Goal: Task Accomplishment & Management: Use online tool/utility

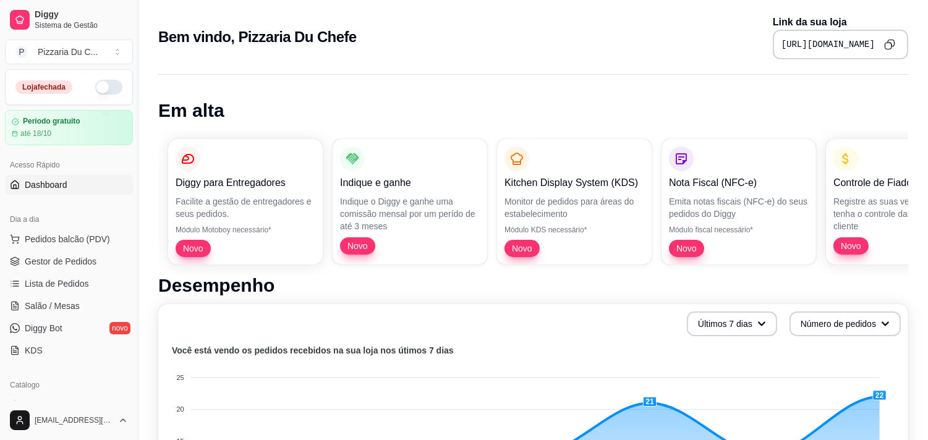
click at [95, 80] on button "button" at bounding box center [108, 87] width 27 height 15
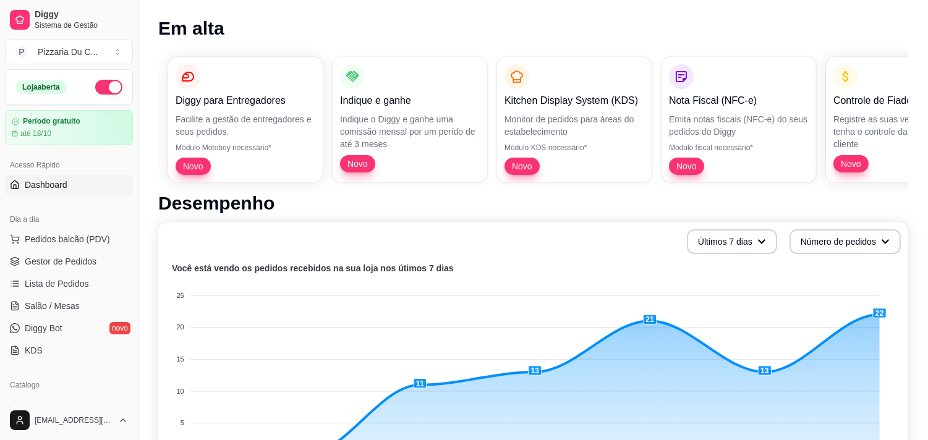
scroll to position [137, 0]
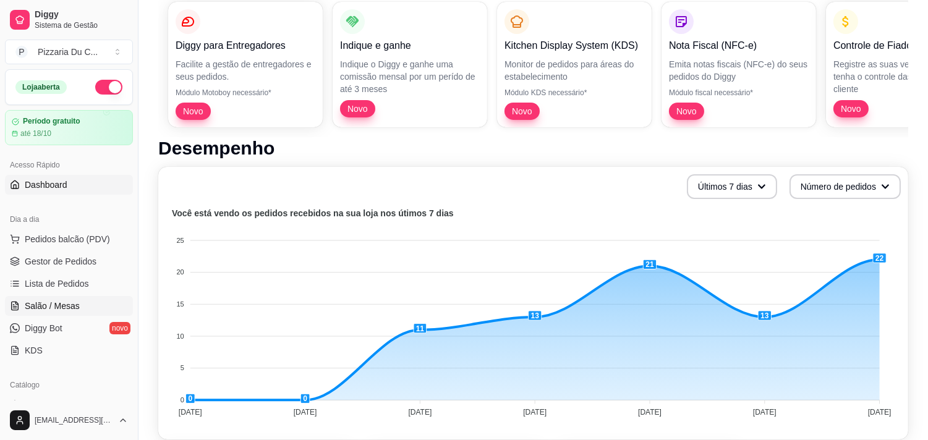
click at [67, 305] on span "Salão / Mesas" at bounding box center [52, 306] width 55 height 12
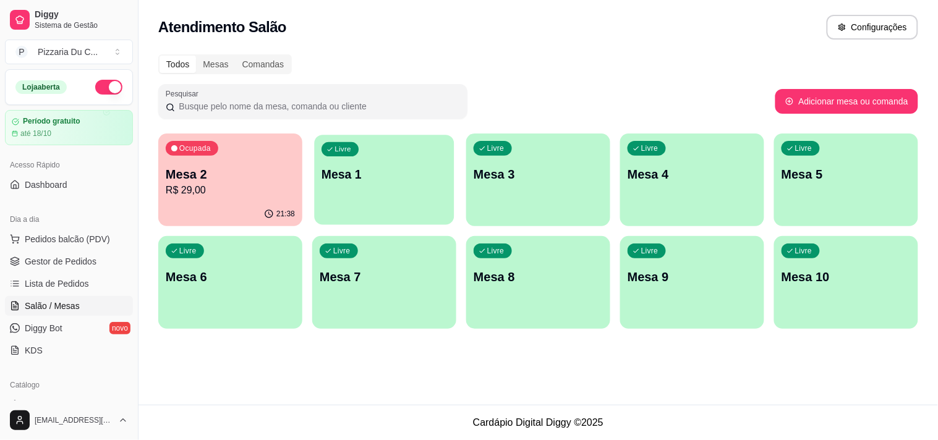
click at [443, 198] on div "Livre Mesa 1" at bounding box center [384, 172] width 140 height 75
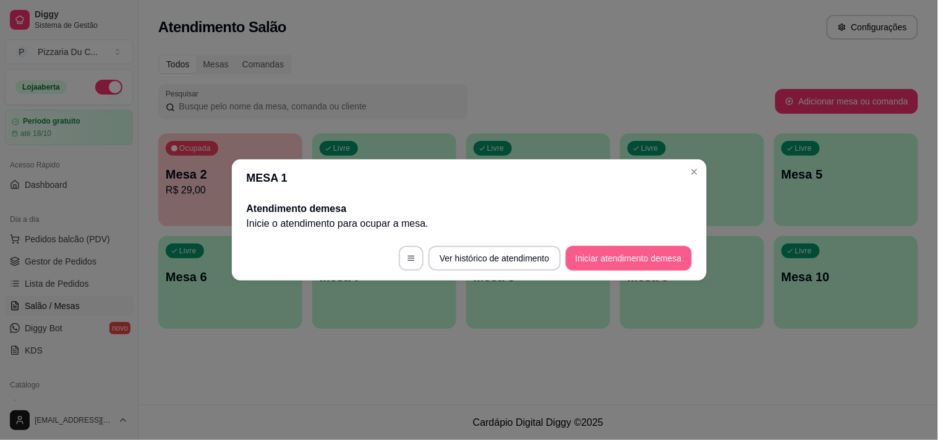
click at [576, 255] on button "Iniciar atendimento de mesa" at bounding box center [629, 258] width 126 height 25
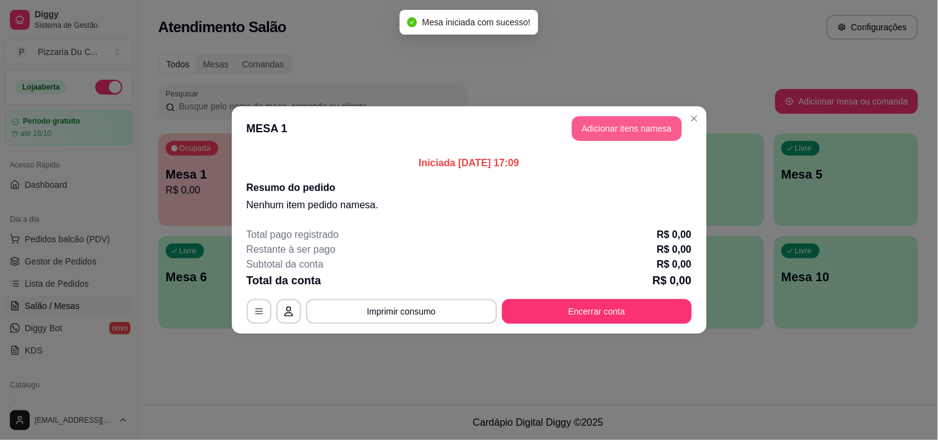
click at [621, 124] on button "Adicionar itens na mesa" at bounding box center [627, 128] width 110 height 25
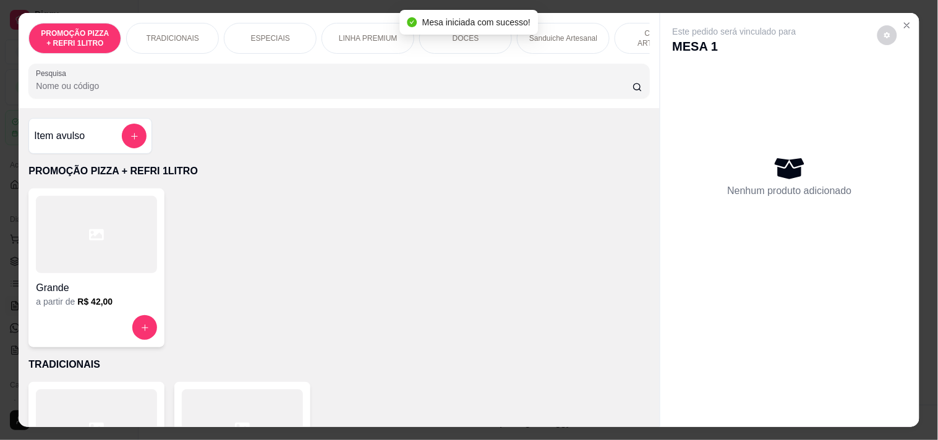
scroll to position [0, 447]
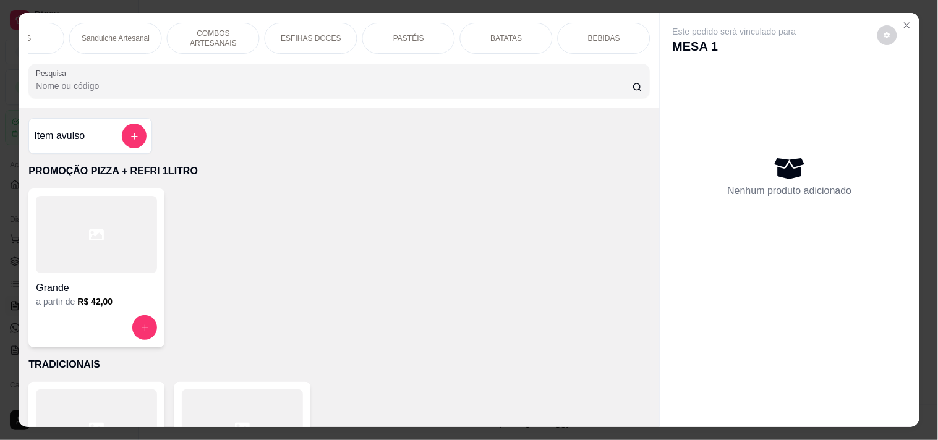
click at [409, 39] on div "PASTÉIS" at bounding box center [408, 38] width 93 height 31
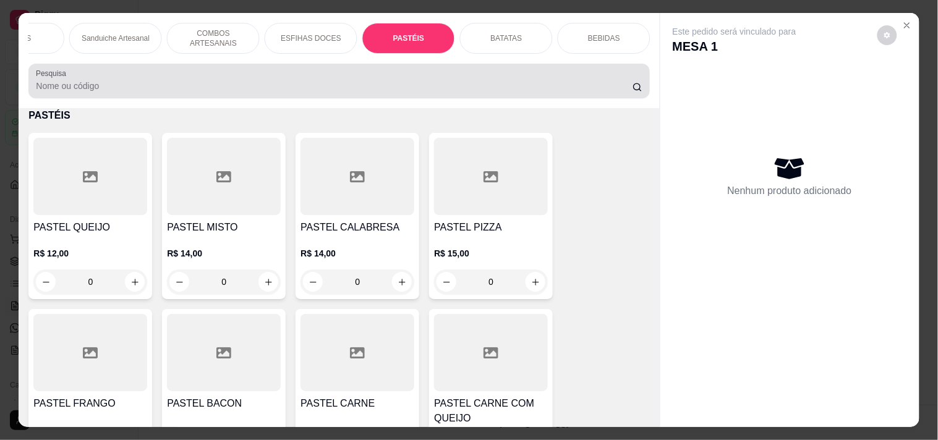
scroll to position [32, 0]
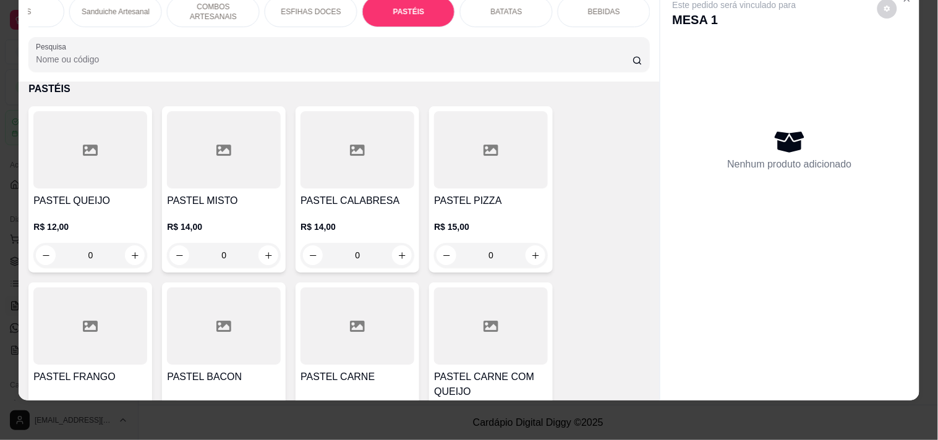
click at [130, 246] on div "0" at bounding box center [90, 255] width 114 height 25
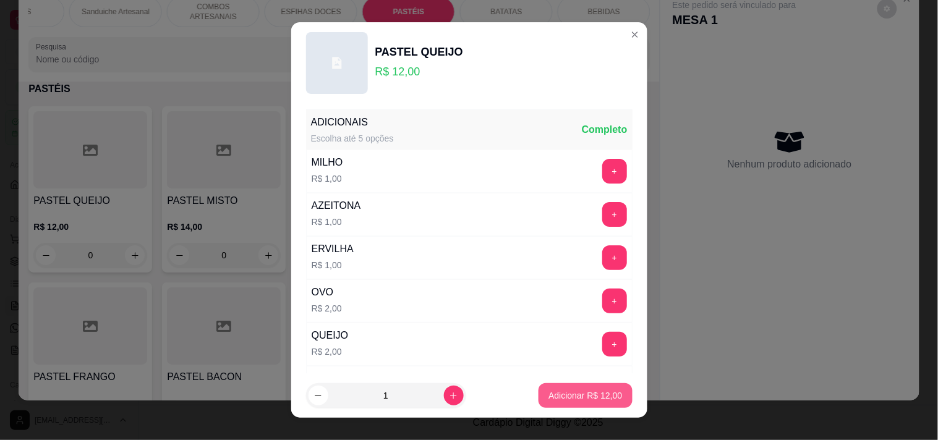
click at [558, 404] on button "Adicionar R$ 12,00" at bounding box center [584, 395] width 93 height 25
type input "1"
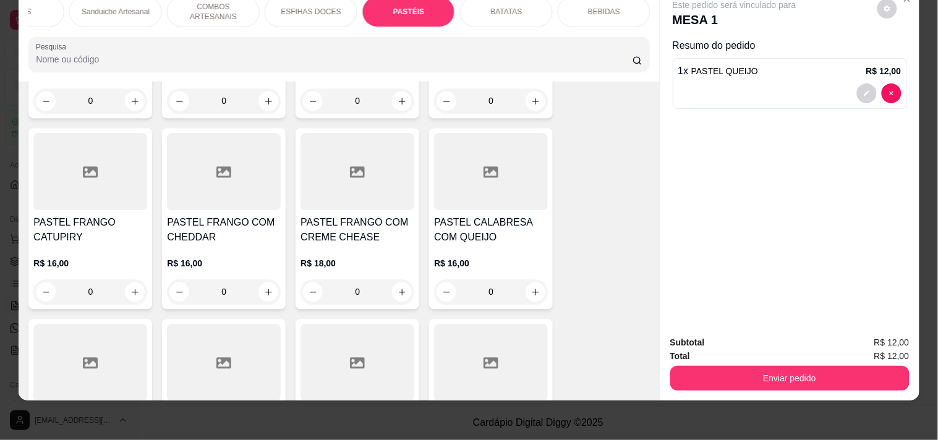
scroll to position [3017, 0]
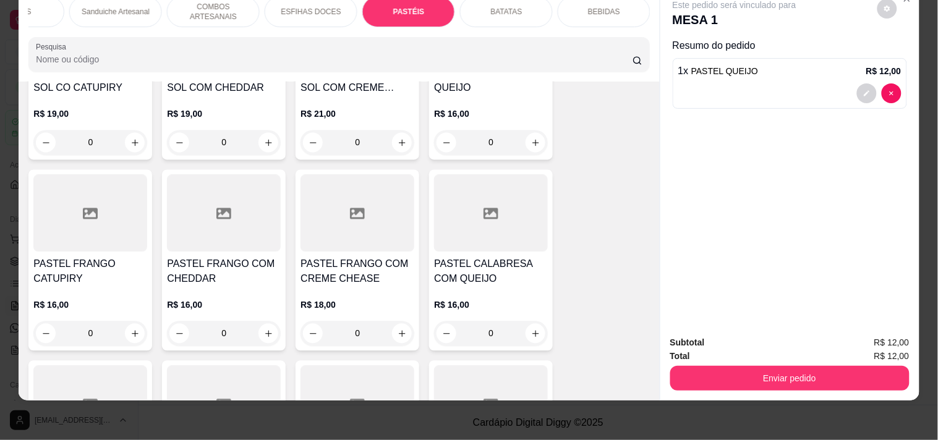
click at [536, 138] on div "0" at bounding box center [491, 142] width 114 height 25
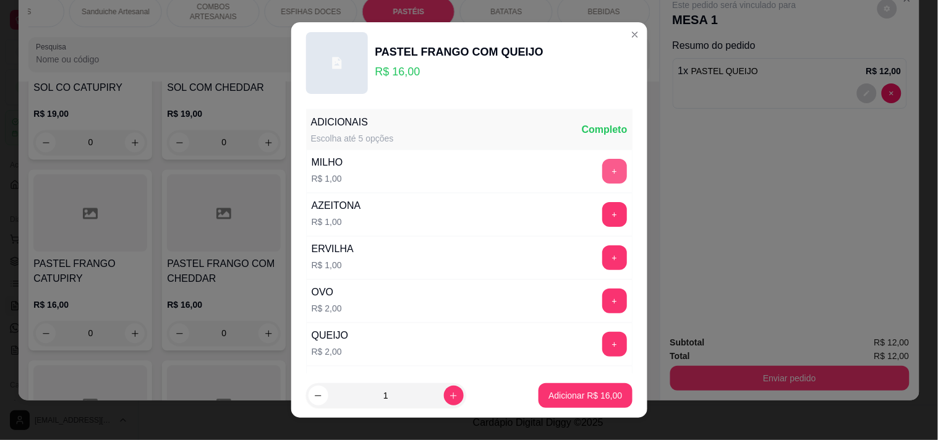
click at [602, 170] on button "+" at bounding box center [614, 171] width 25 height 25
click at [549, 403] on button "Adicionar R$ 17,00" at bounding box center [584, 395] width 93 height 25
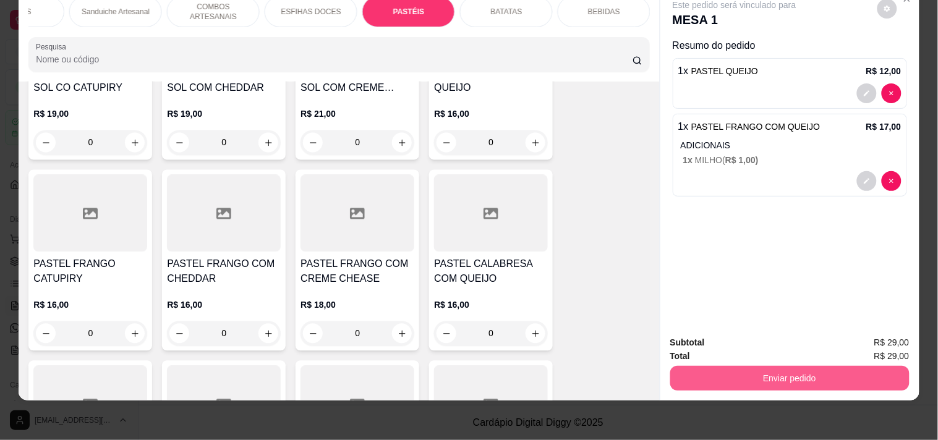
click at [727, 366] on button "Enviar pedido" at bounding box center [789, 378] width 239 height 25
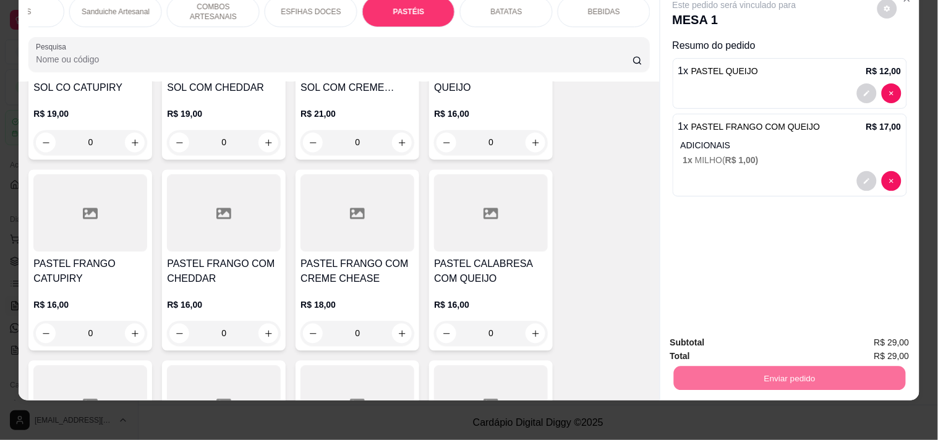
click at [810, 336] on button "Registrar cliente" at bounding box center [794, 337] width 82 height 23
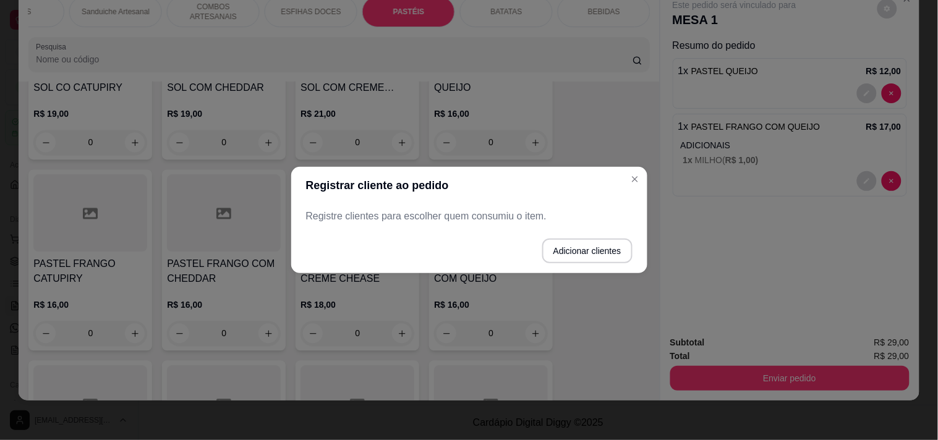
click at [482, 211] on p "Registre clientes para escolher quem consumiu o item." at bounding box center [469, 216] width 326 height 15
click at [564, 253] on button "Adicionar clientes" at bounding box center [587, 251] width 90 height 25
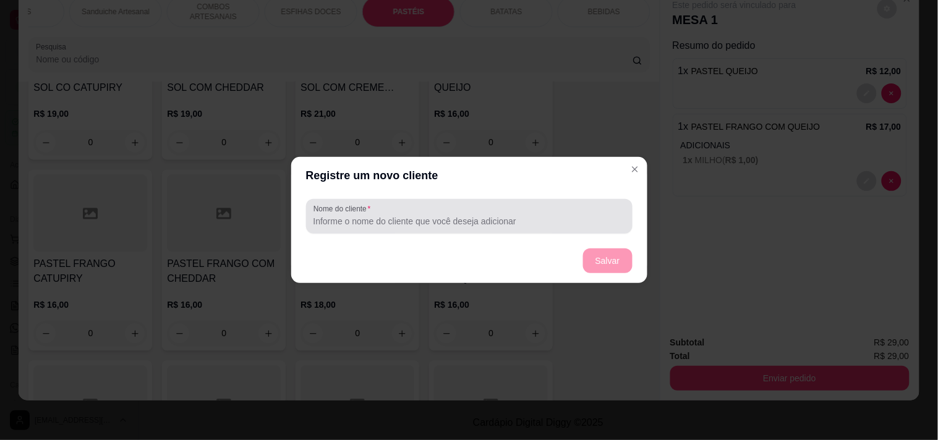
click at [467, 214] on div at bounding box center [468, 216] width 311 height 25
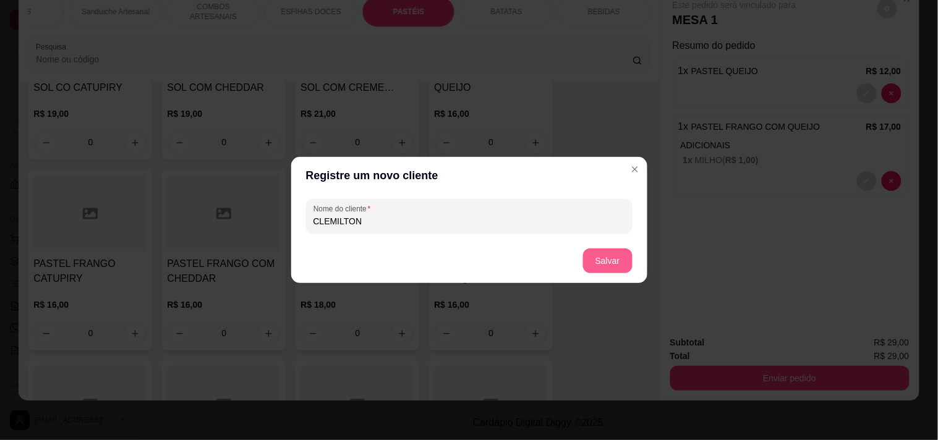
type input "CLEMILTON"
click at [596, 255] on button "Salvar" at bounding box center [607, 260] width 49 height 25
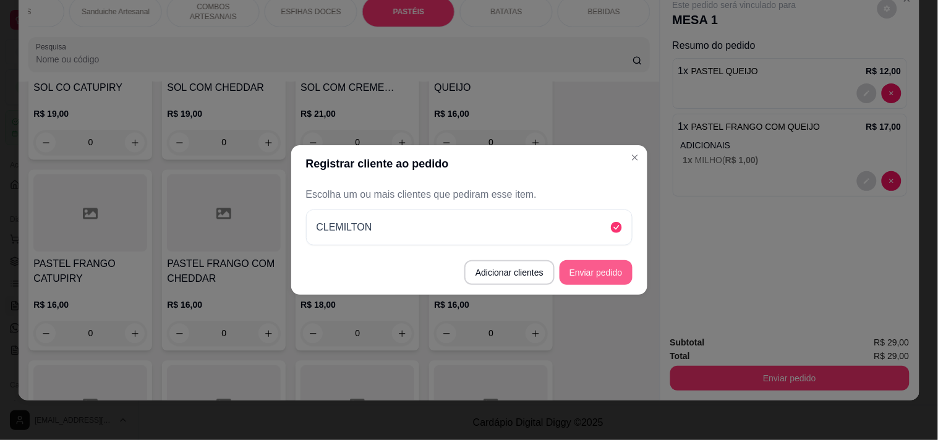
click at [611, 269] on button "Enviar pedido" at bounding box center [595, 272] width 73 height 25
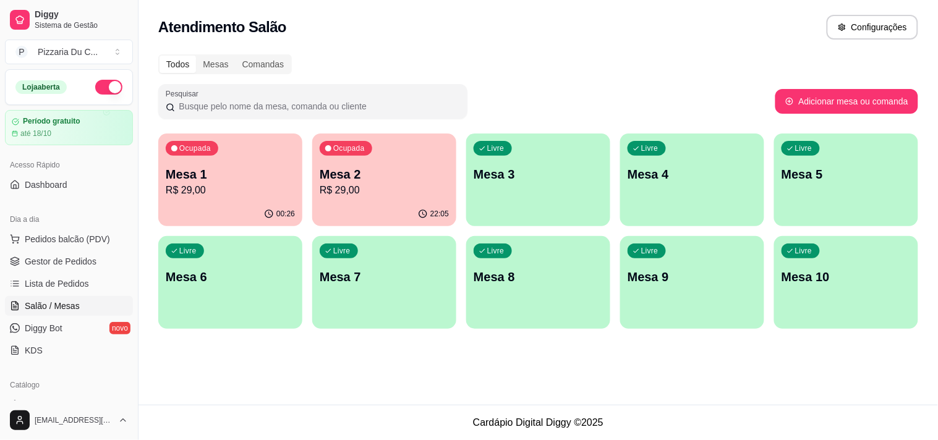
click at [392, 174] on p "Mesa 2" at bounding box center [384, 174] width 129 height 17
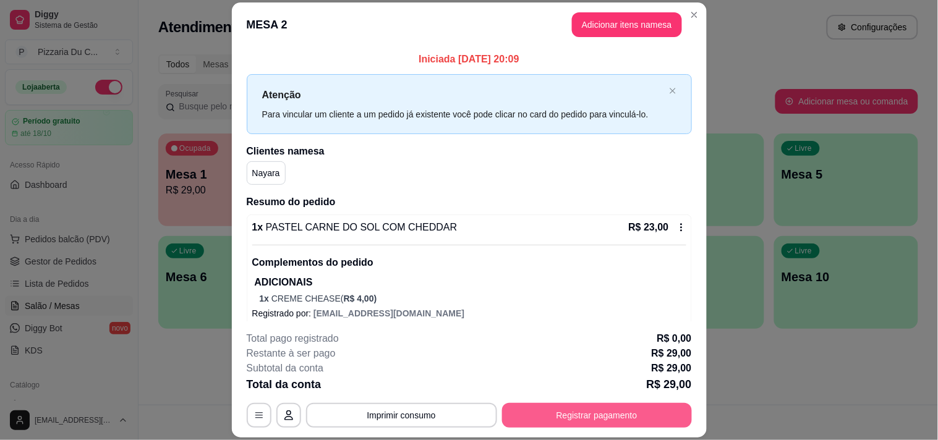
click at [569, 410] on button "Registrar pagamento" at bounding box center [597, 415] width 190 height 25
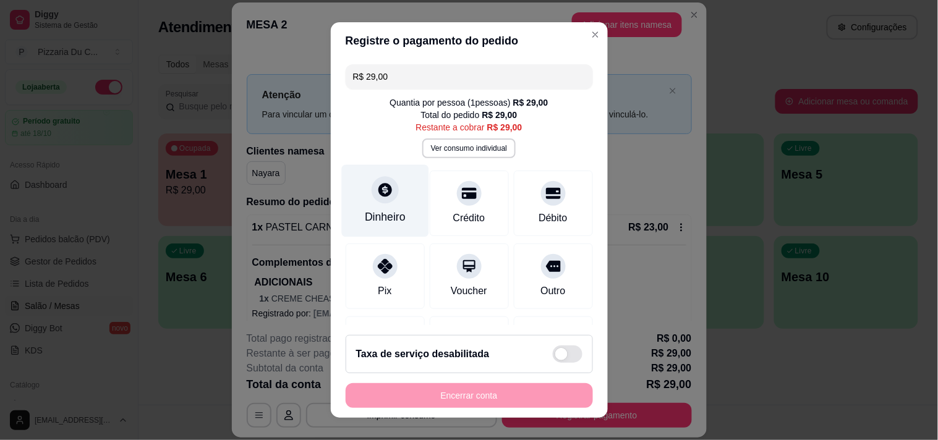
click at [381, 208] on div "Dinheiro" at bounding box center [384, 200] width 87 height 72
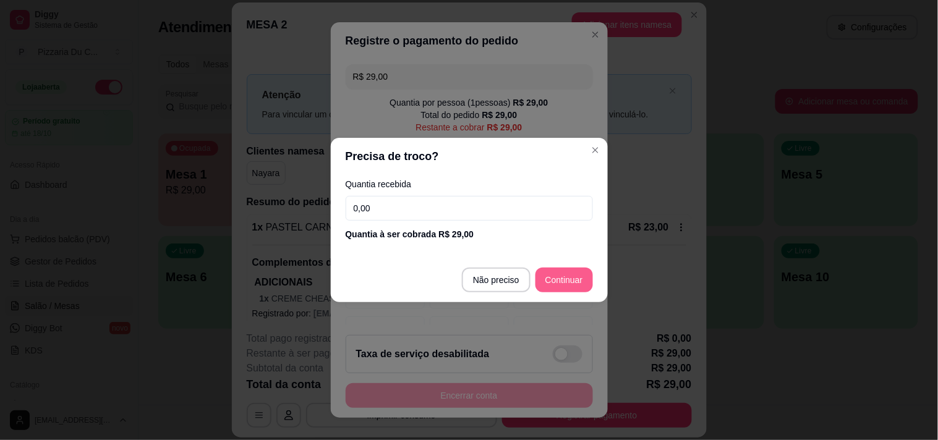
click at [571, 264] on footer "Não preciso Continuar" at bounding box center [469, 280] width 277 height 44
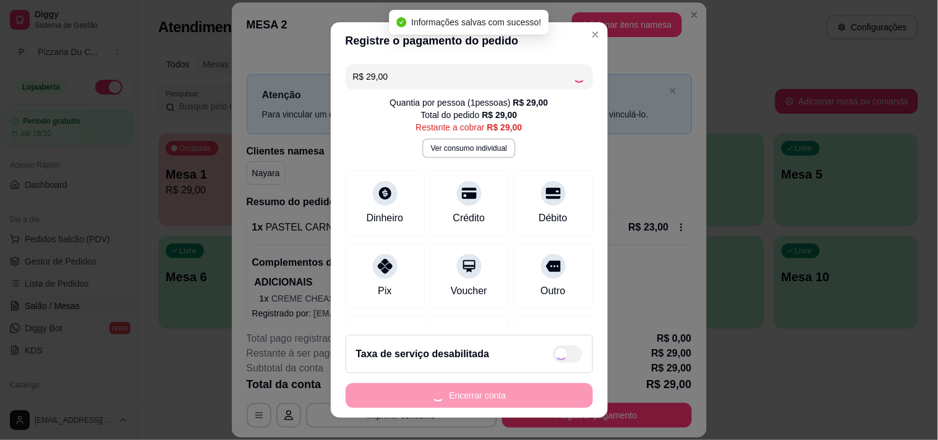
type input "R$ 0,00"
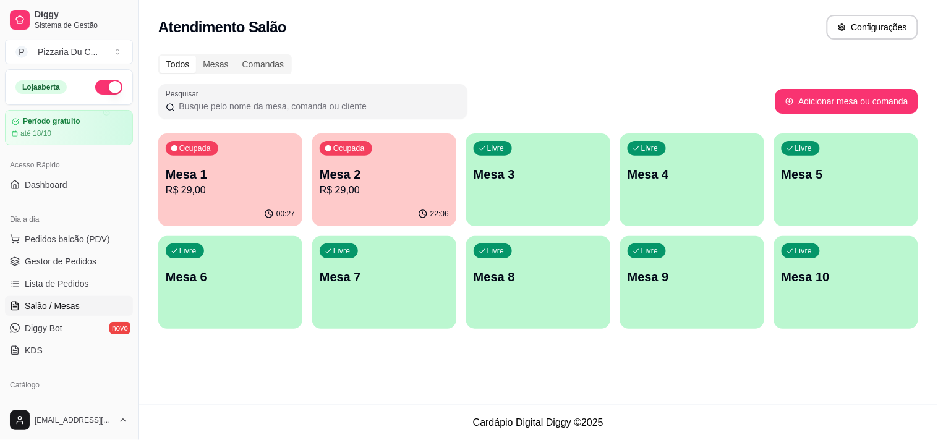
click at [362, 179] on p "Mesa 2" at bounding box center [384, 174] width 129 height 17
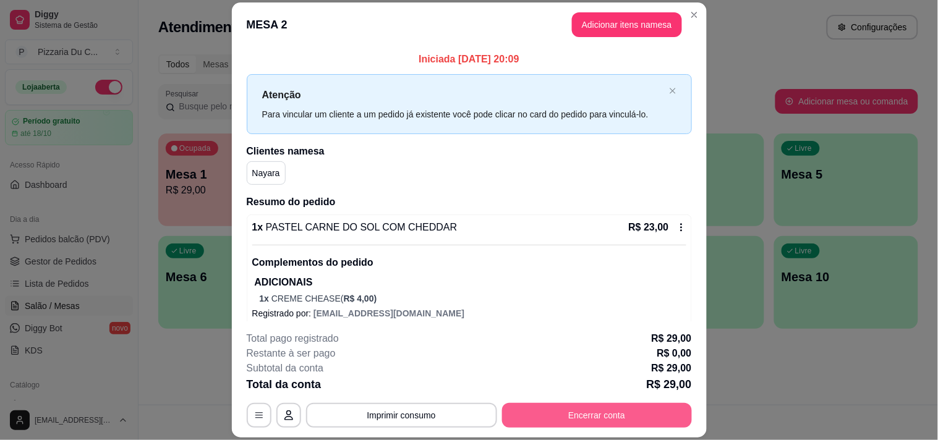
click at [592, 407] on button "Encerrar conta" at bounding box center [597, 415] width 190 height 25
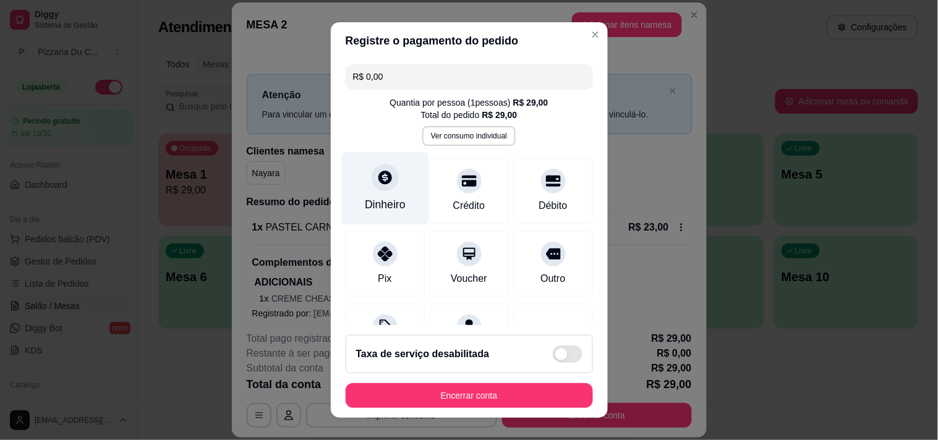
click at [387, 205] on div "Dinheiro" at bounding box center [385, 205] width 41 height 16
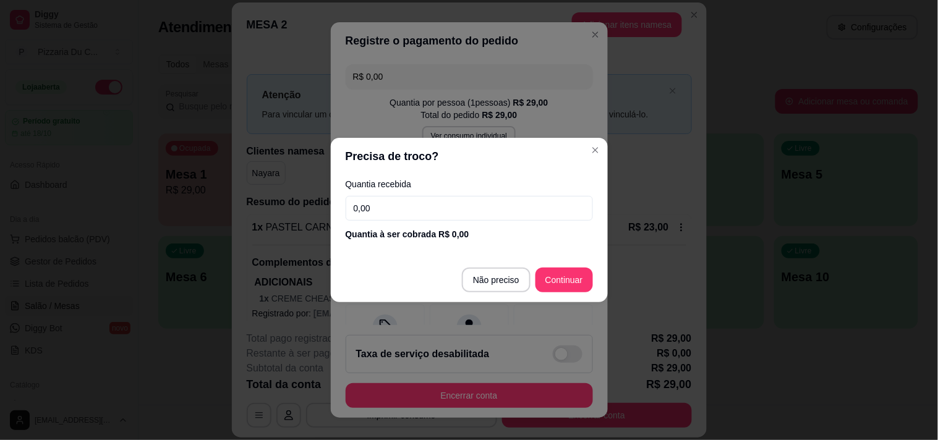
click at [541, 297] on footer "Não preciso Continuar" at bounding box center [469, 280] width 277 height 44
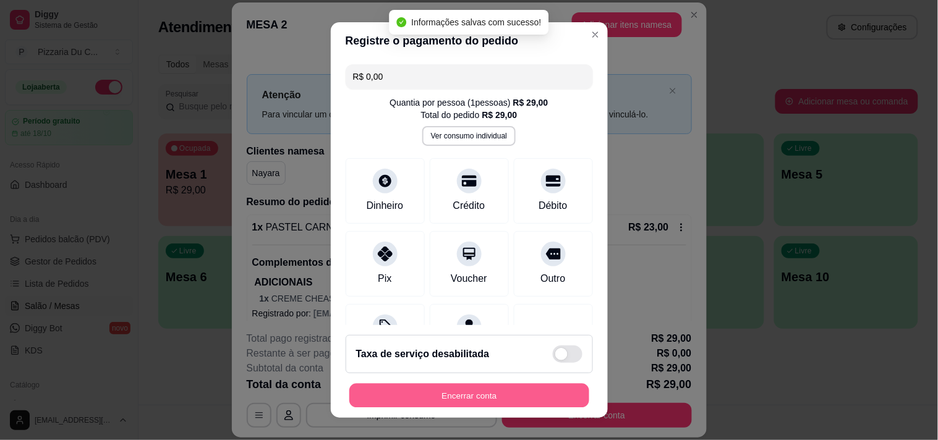
click at [522, 393] on button "Encerrar conta" at bounding box center [469, 396] width 240 height 24
